Goal: Understand site structure: Understand site structure

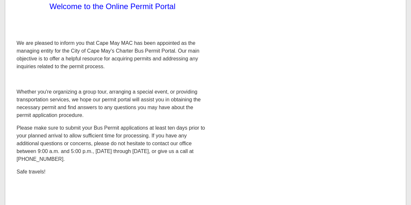
scroll to position [47, 0]
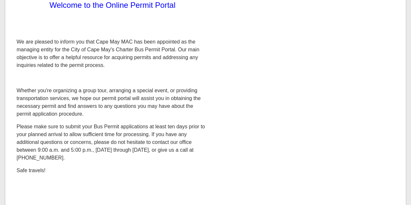
drag, startPoint x: 0, startPoint y: 0, endPoint x: 306, endPoint y: 87, distance: 318.5
click at [306, 87] on div "Welcome to the Online Permit Portal We are pleased to inform you that Cape May …" at bounding box center [205, 127] width 385 height 289
